Goal: Information Seeking & Learning: Learn about a topic

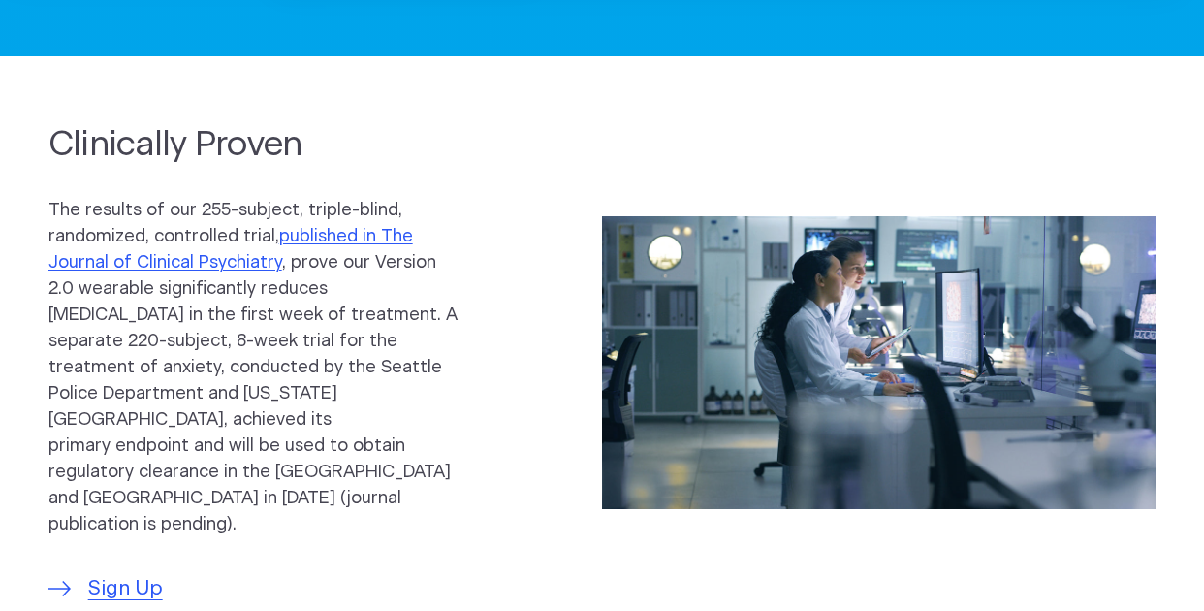
scroll to position [776, 0]
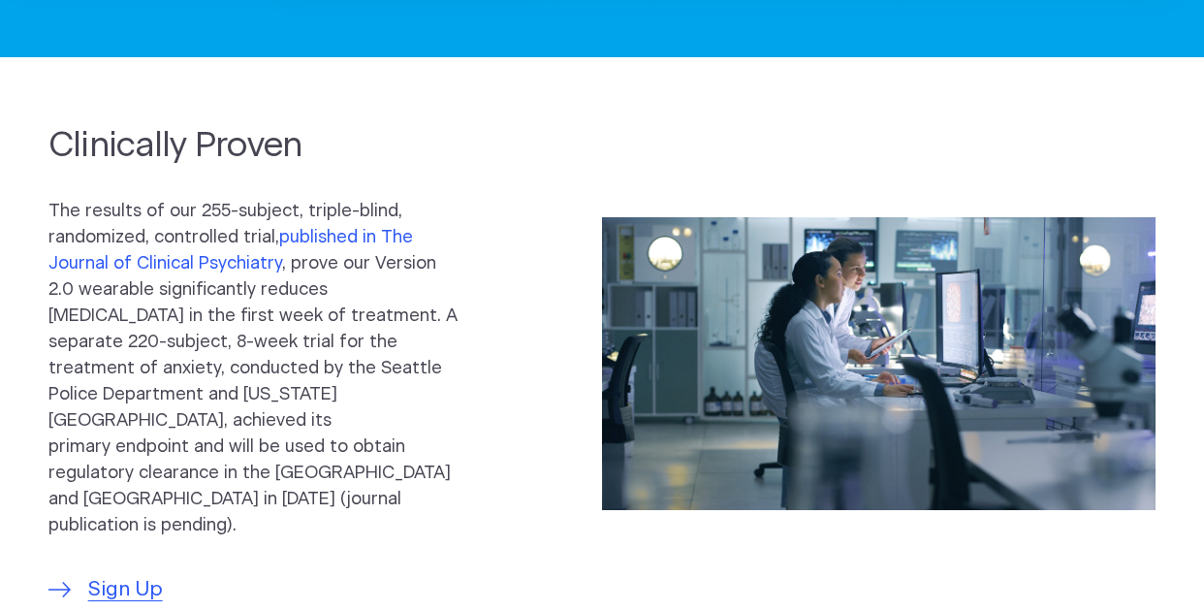
click at [313, 238] on link "published in The Journal of Clinical Psychiatry" at bounding box center [230, 251] width 365 height 44
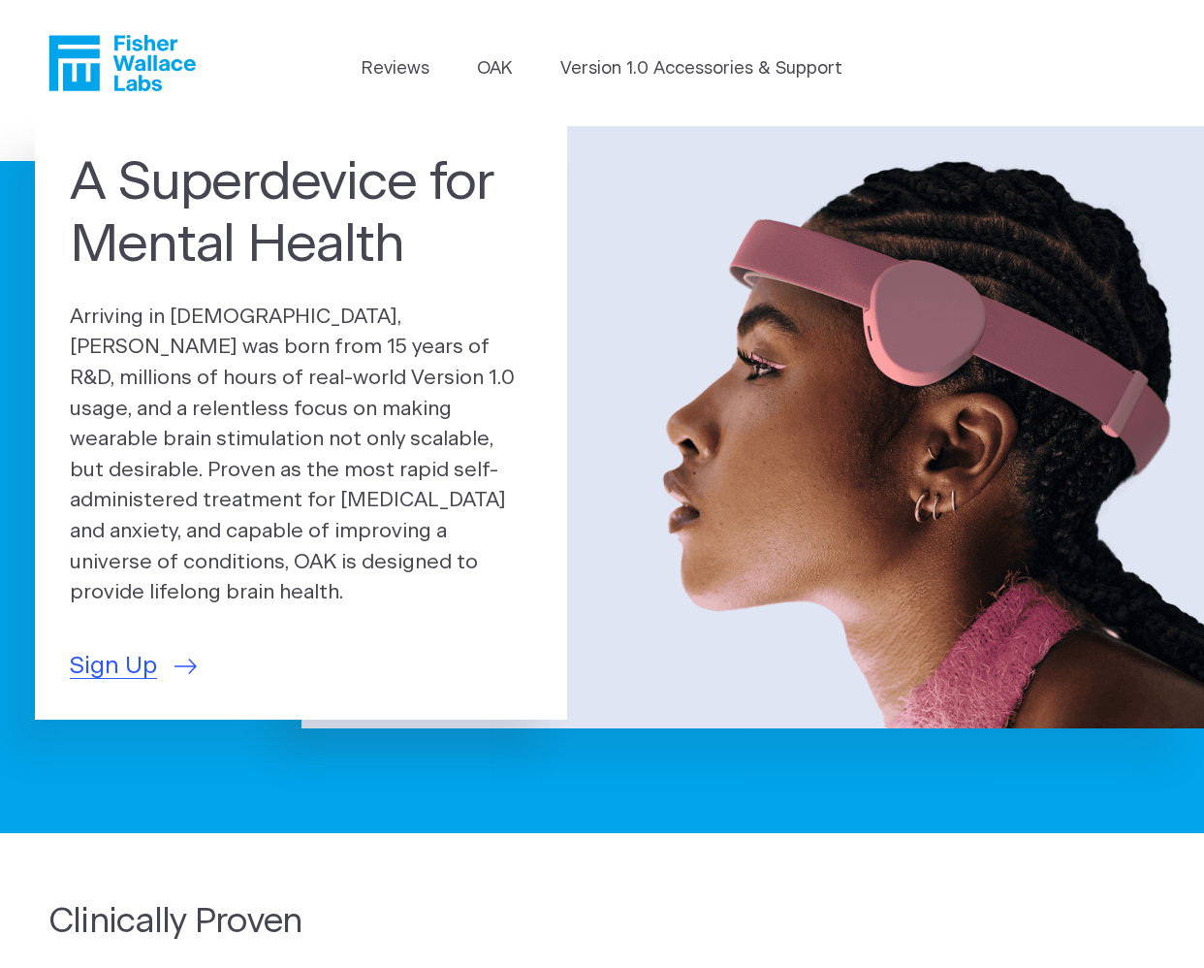
click at [620, 83] on li "Version 1.0 Accessories & Support" at bounding box center [701, 73] width 282 height 35
click at [609, 52] on header "Reviews OAK Version 1.0 Accessories & Support" at bounding box center [602, 63] width 1204 height 126
click at [607, 67] on link "Version 1.0 Accessories & Support" at bounding box center [701, 69] width 282 height 26
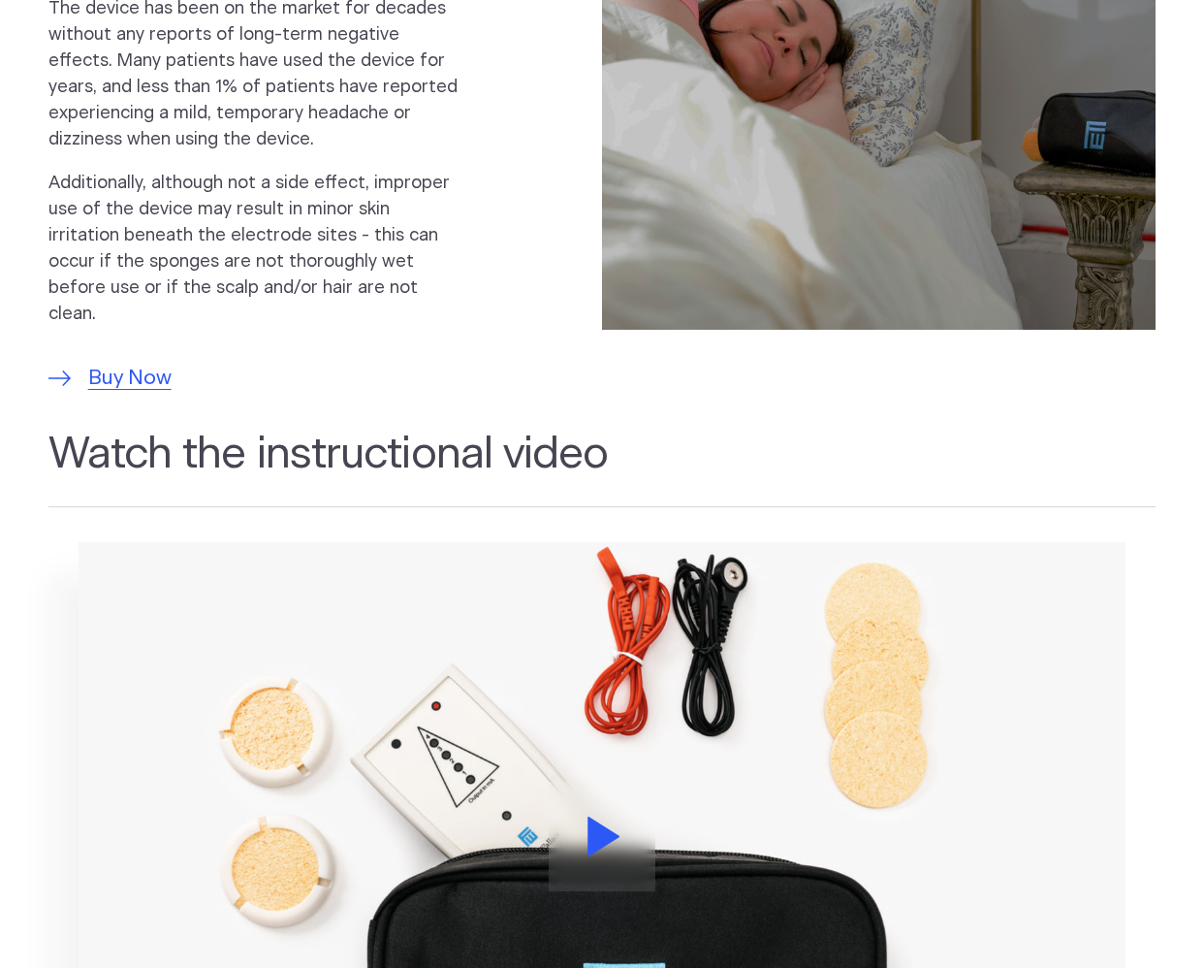
scroll to position [1842, 0]
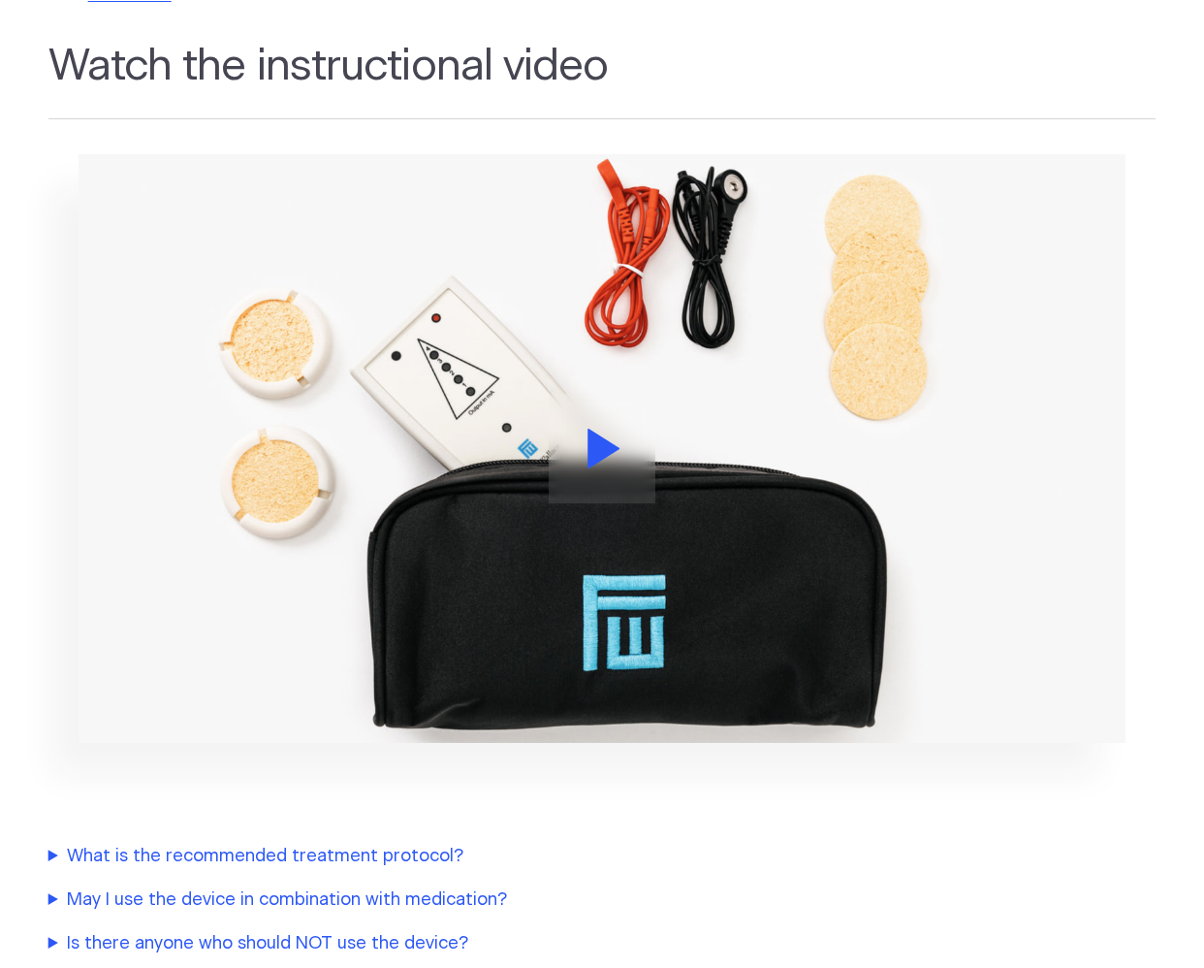
click at [591, 428] on icon at bounding box center [604, 448] width 32 height 40
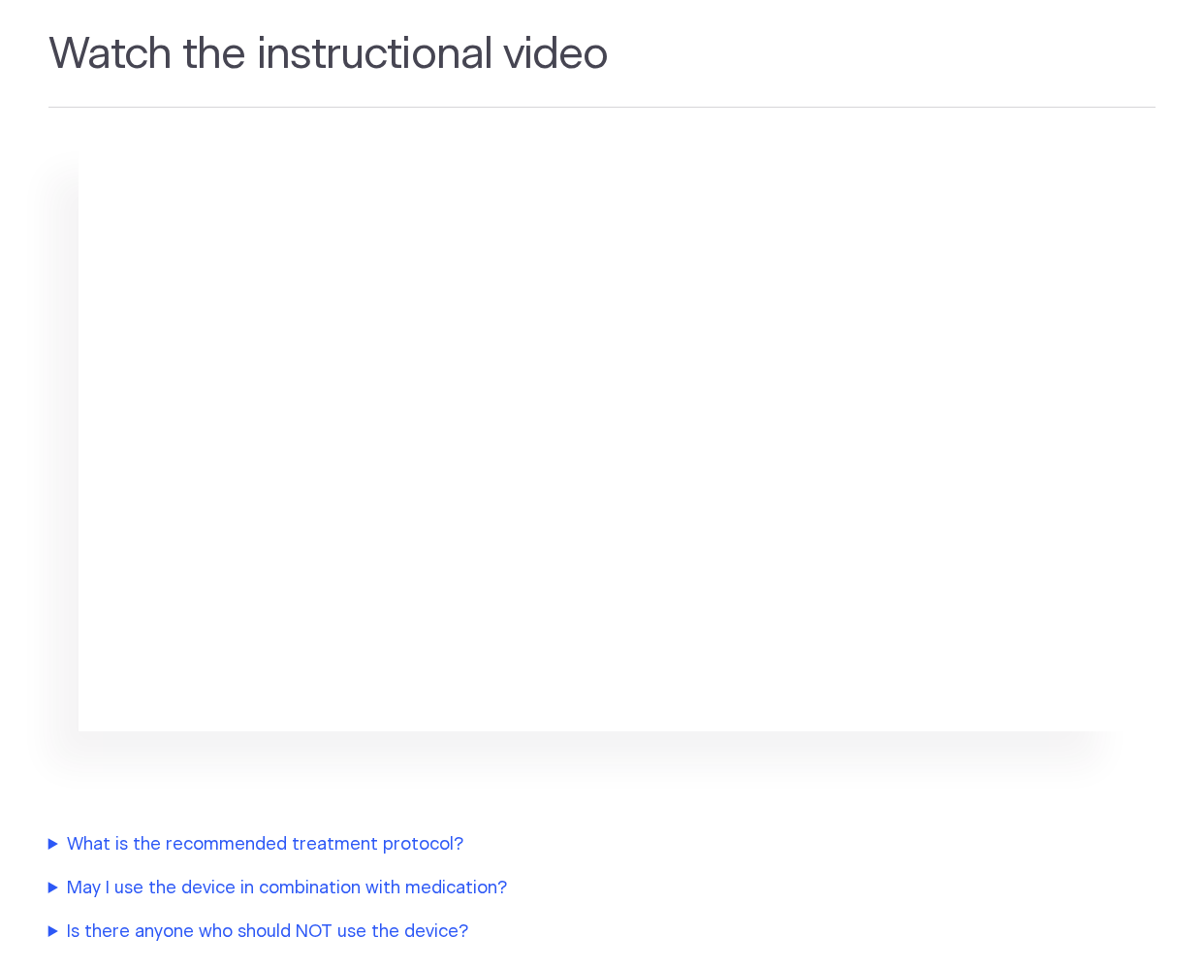
scroll to position [1939, 0]
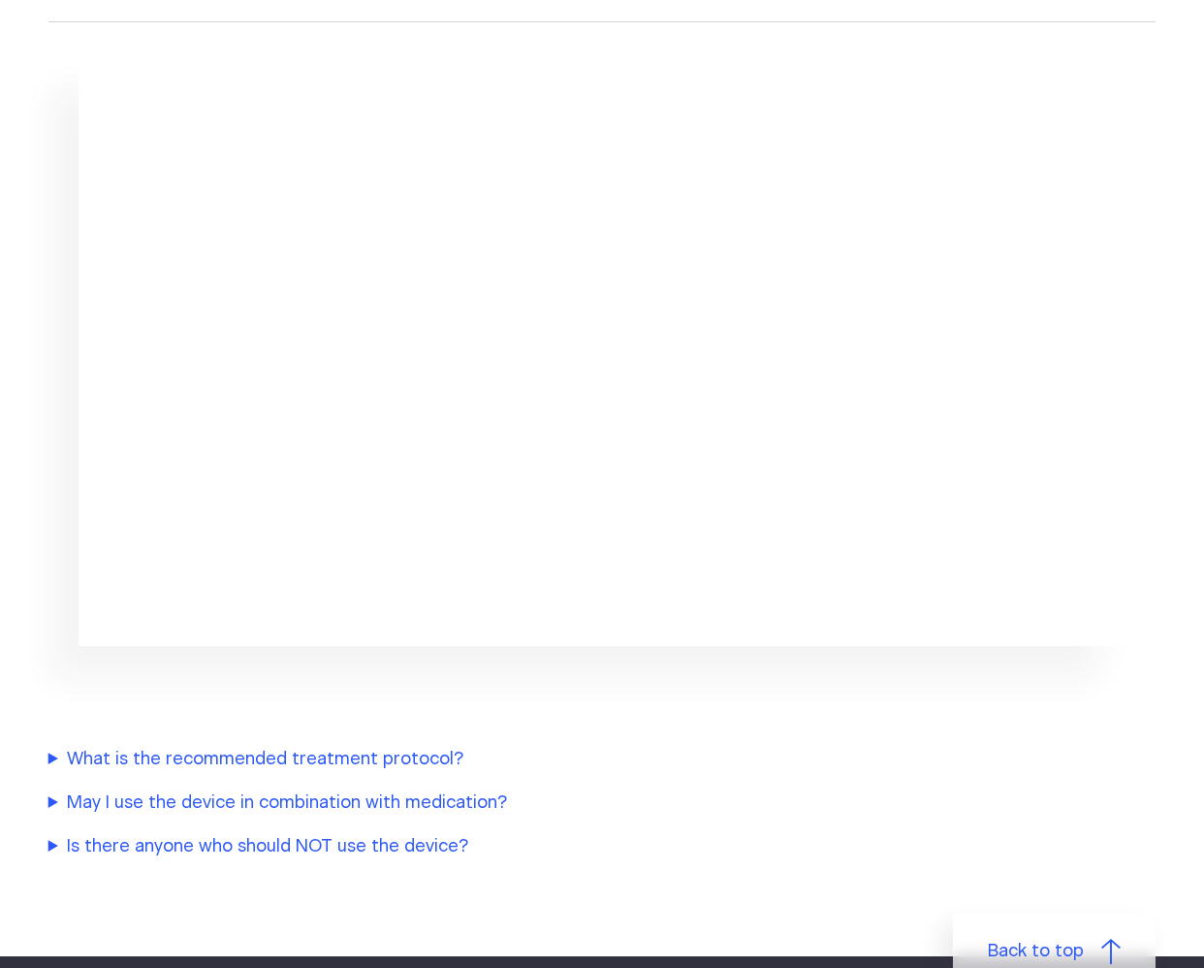
click at [383, 746] on summary "What is the recommended treatment protocol?" at bounding box center [455, 759] width 814 height 26
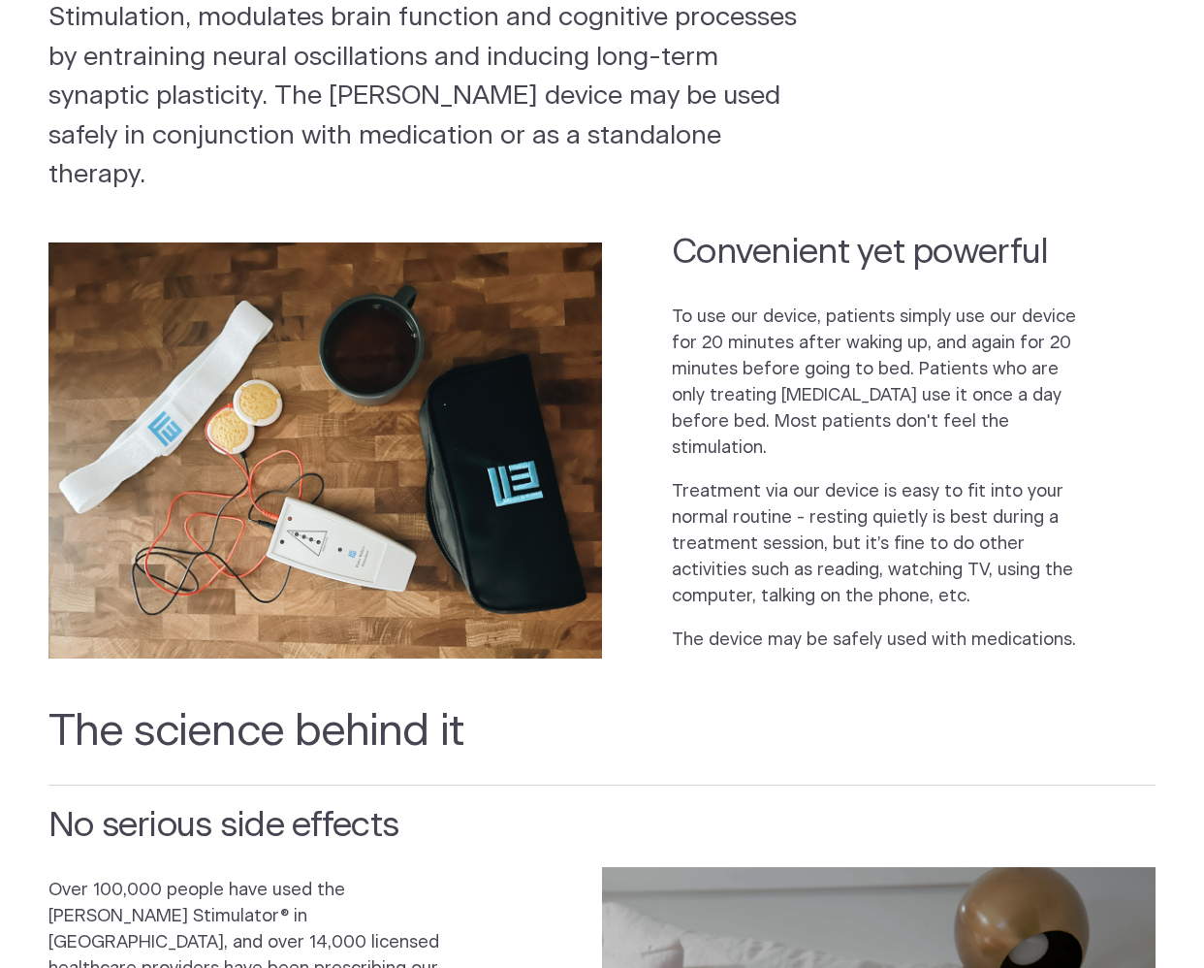
scroll to position [679, 0]
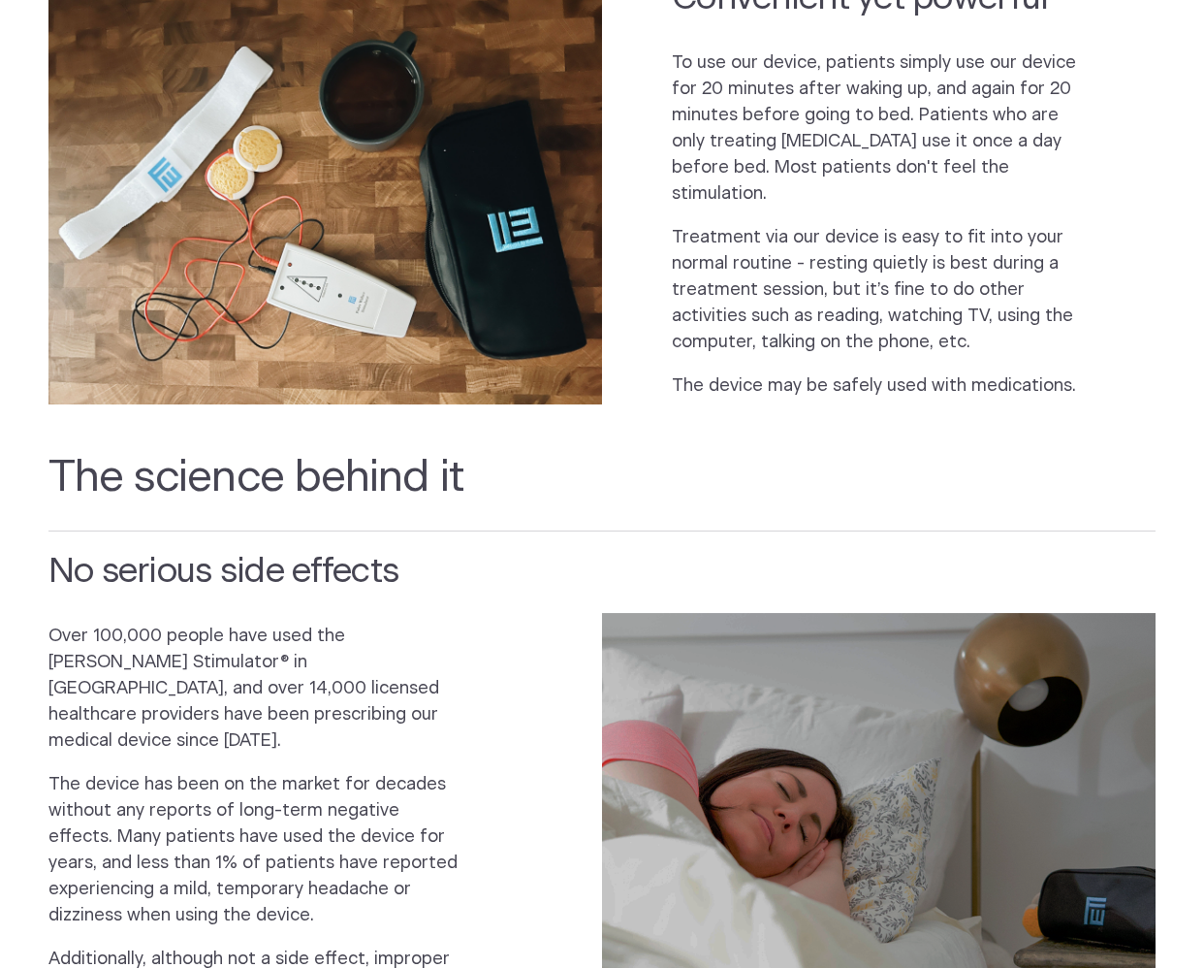
click at [754, 753] on img at bounding box center [879, 859] width 554 height 492
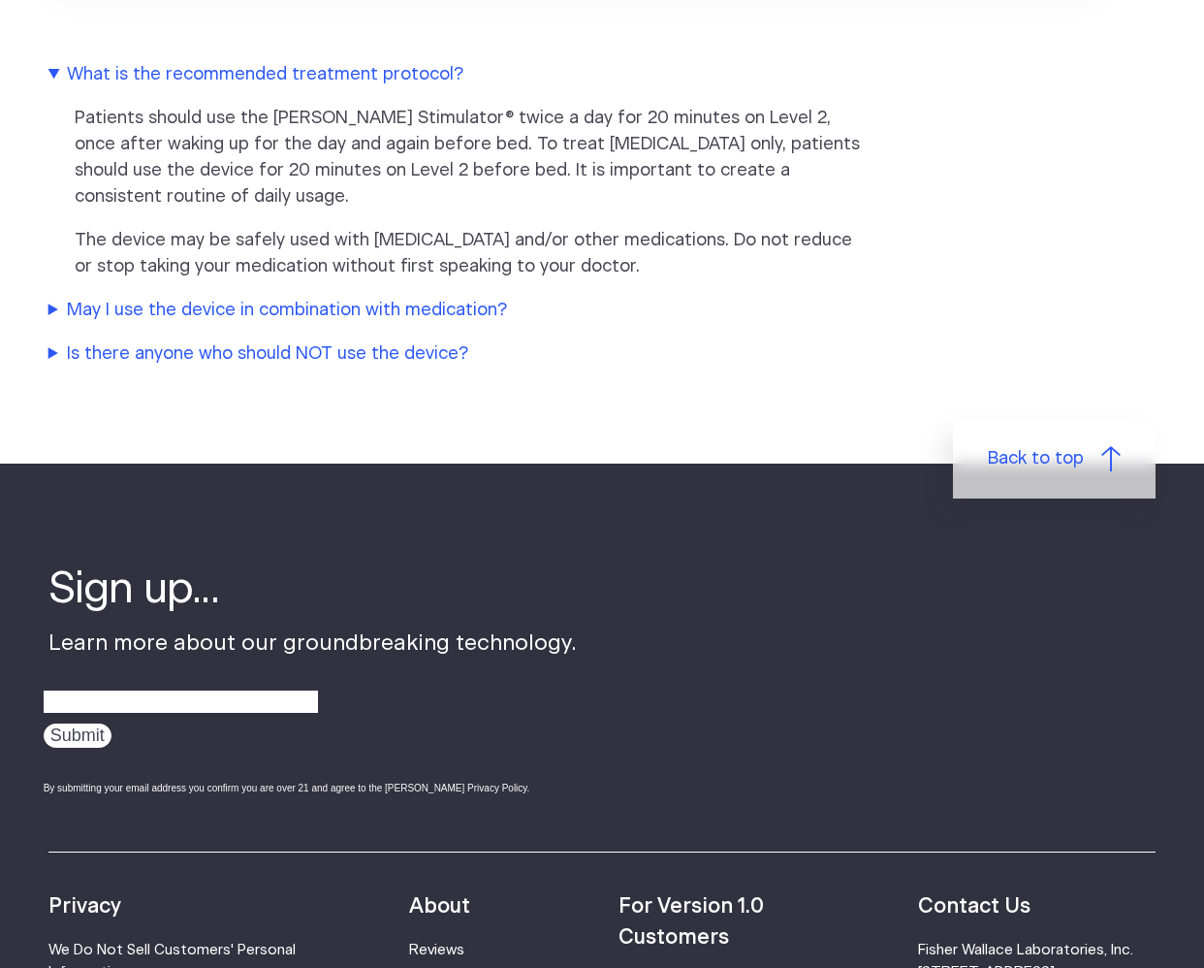
scroll to position [2811, 0]
